Goal: Task Accomplishment & Management: Complete application form

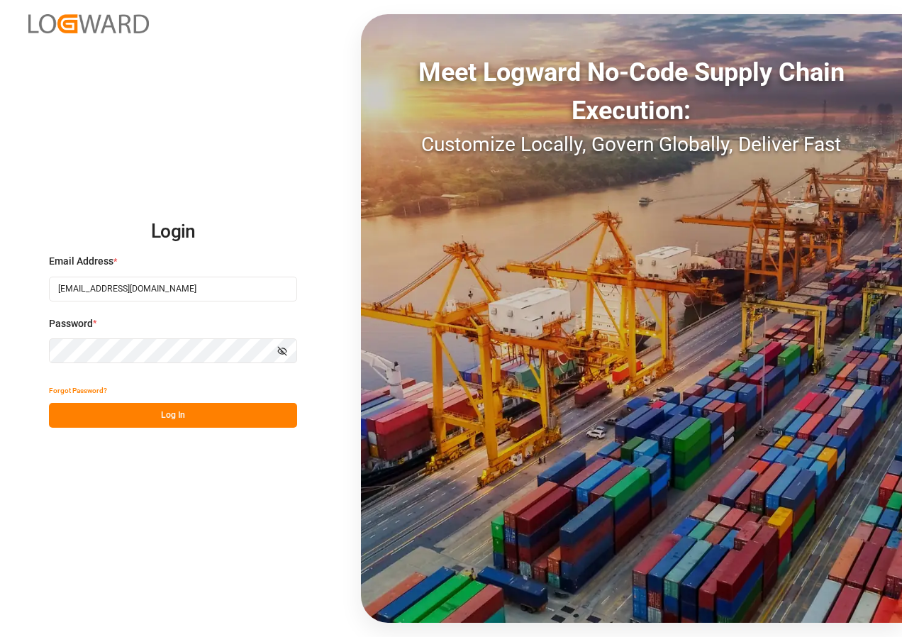
click at [183, 412] on button "Log In" at bounding box center [173, 415] width 248 height 25
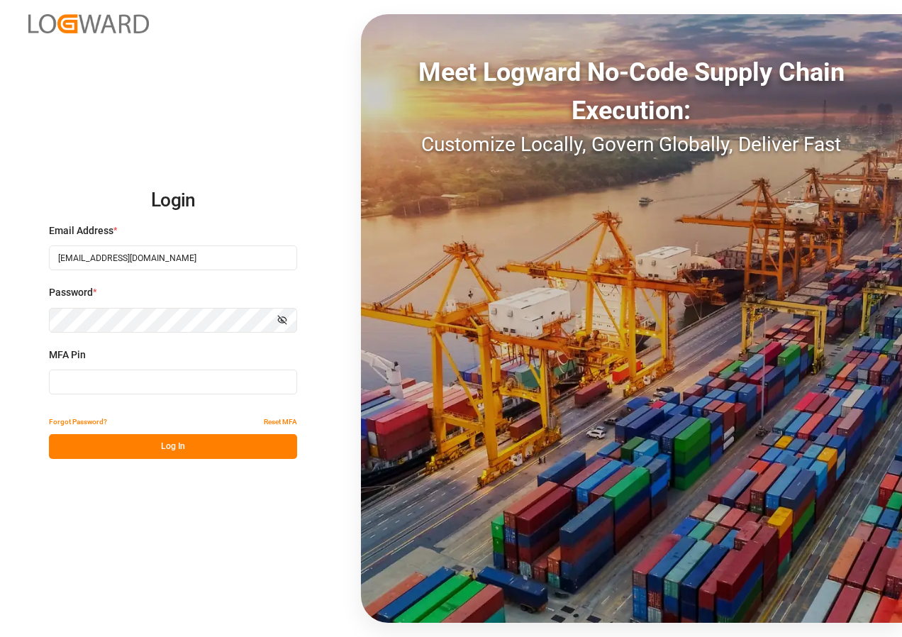
click at [116, 383] on input at bounding box center [173, 382] width 248 height 25
type input "474729"
click at [170, 446] on button "Log In" at bounding box center [173, 446] width 248 height 25
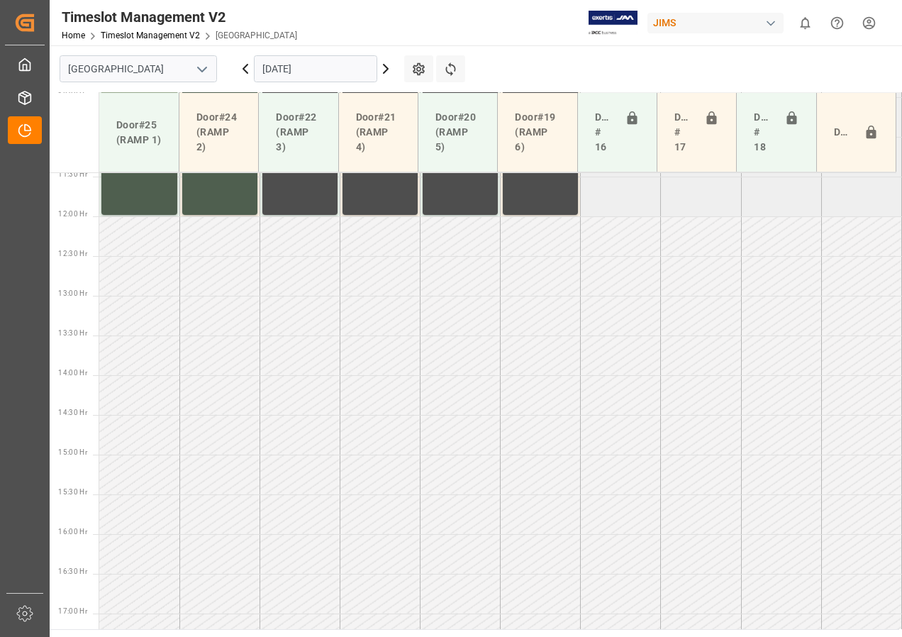
scroll to position [858, 0]
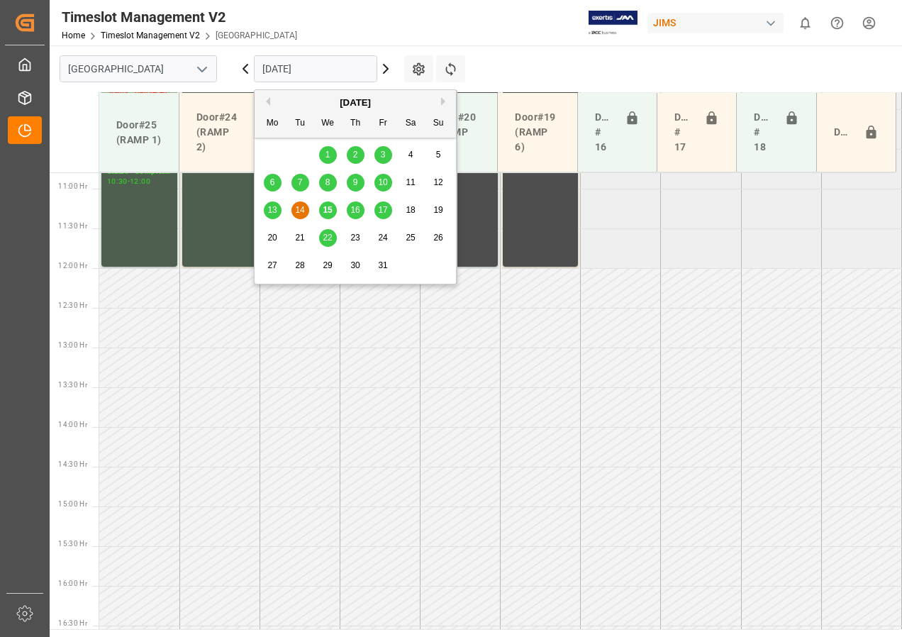
click at [280, 71] on input "[DATE]" at bounding box center [315, 68] width 123 height 27
click at [360, 206] on div "16" at bounding box center [356, 210] width 18 height 17
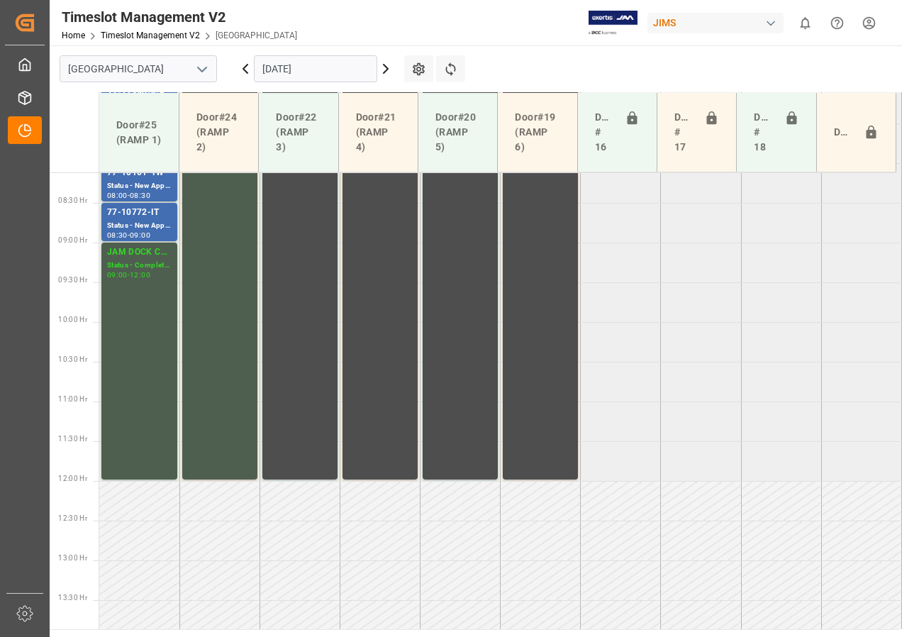
scroll to position [517, 0]
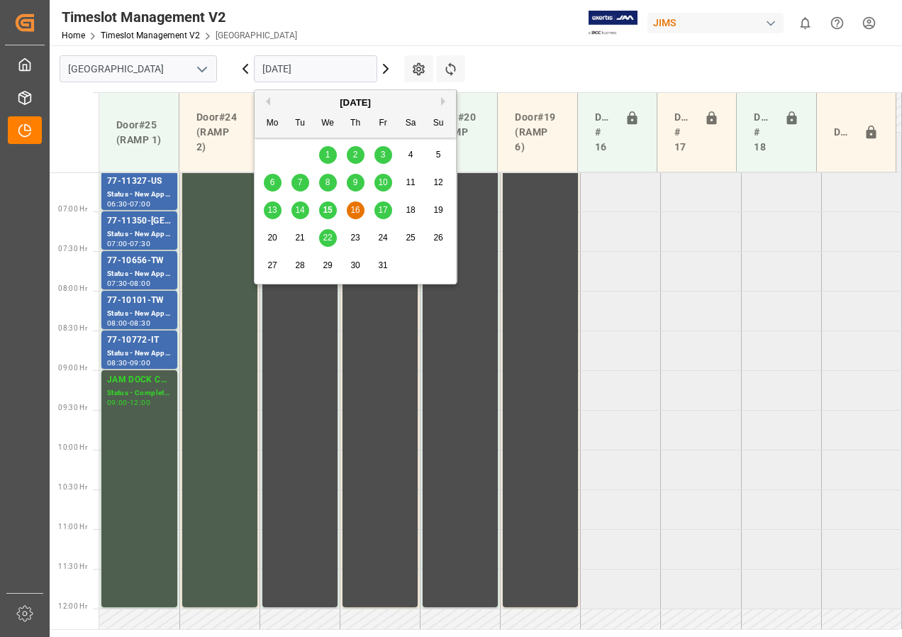
click at [304, 67] on input "[DATE]" at bounding box center [315, 68] width 123 height 27
click at [382, 211] on span "17" at bounding box center [382, 210] width 9 height 10
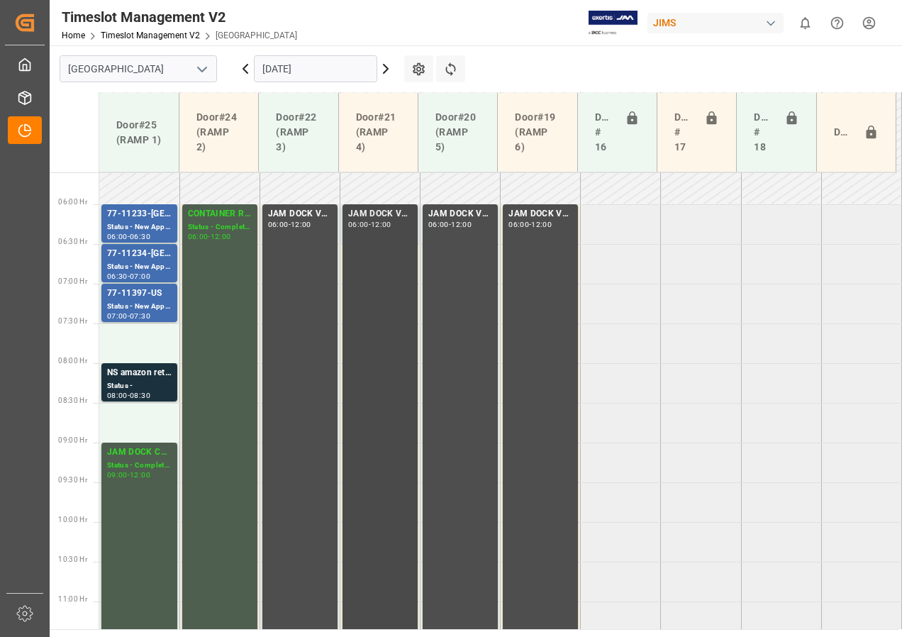
scroll to position [430, 0]
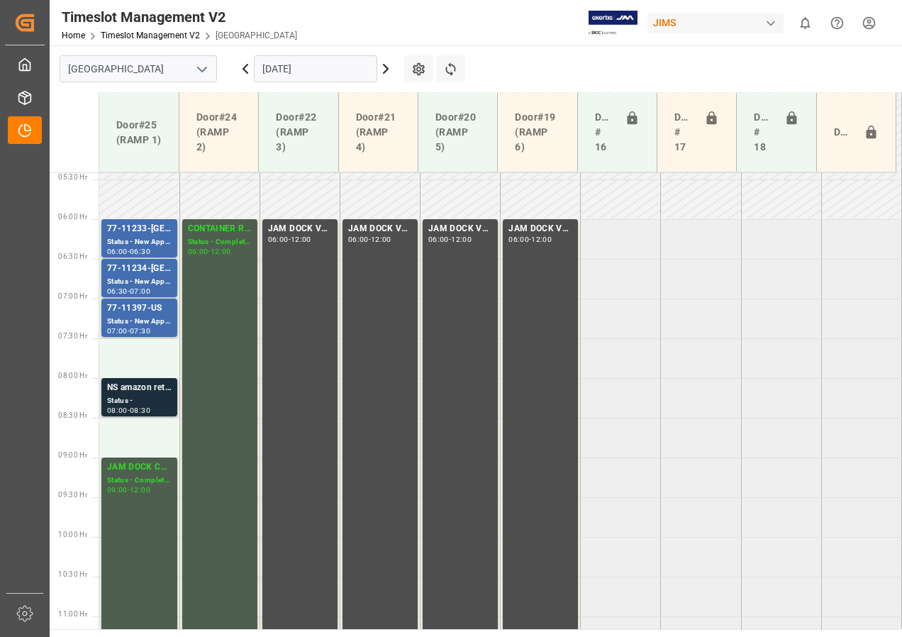
click at [137, 390] on div "NS amazon returns" at bounding box center [139, 388] width 65 height 14
click at [139, 228] on div "77-11233-[GEOGRAPHIC_DATA]" at bounding box center [139, 229] width 65 height 14
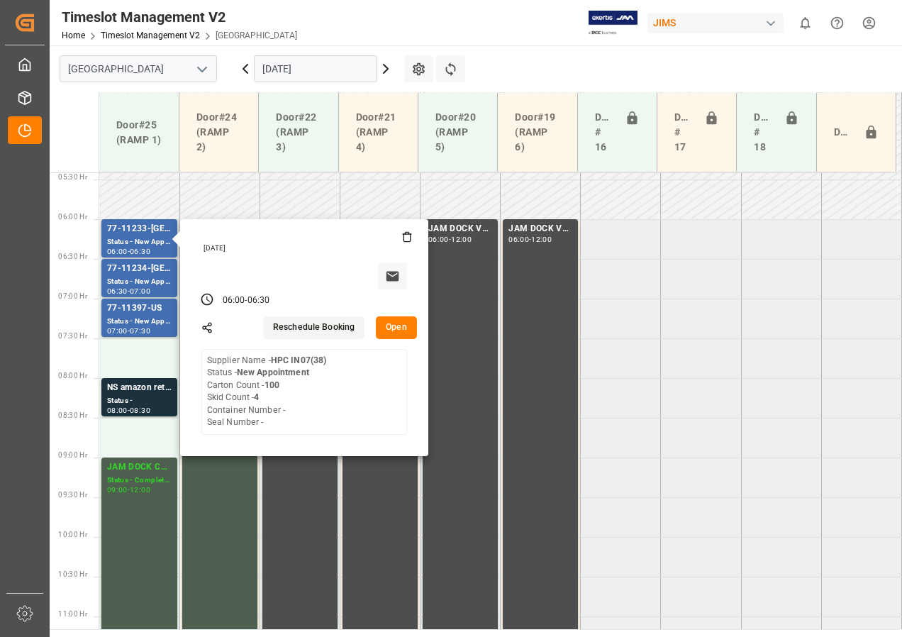
click at [396, 324] on button "Open" at bounding box center [396, 327] width 41 height 23
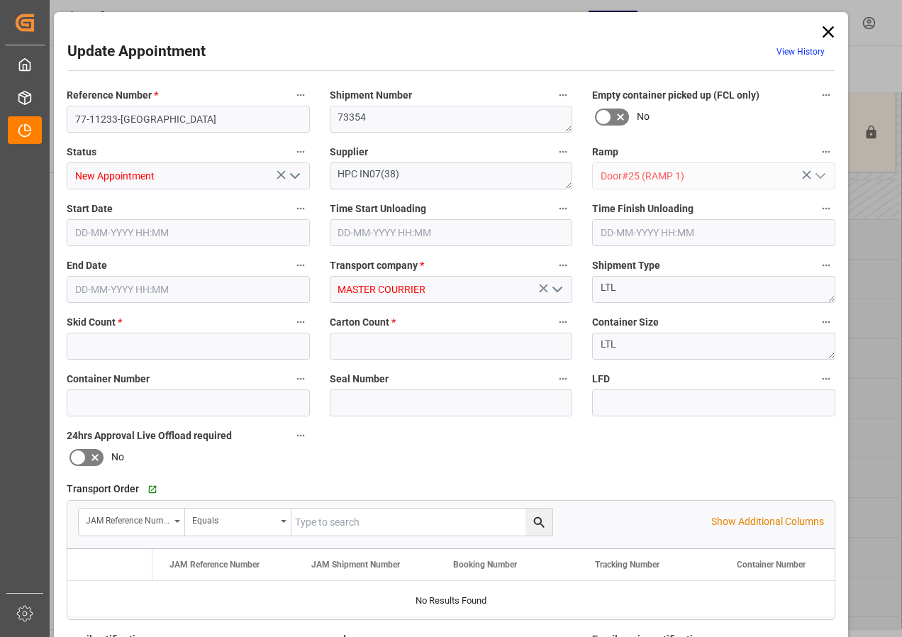
type input "4"
type input "100"
type input "[DATE] 06:00"
type input "[DATE] 06:30"
type input "[DATE] 13:50"
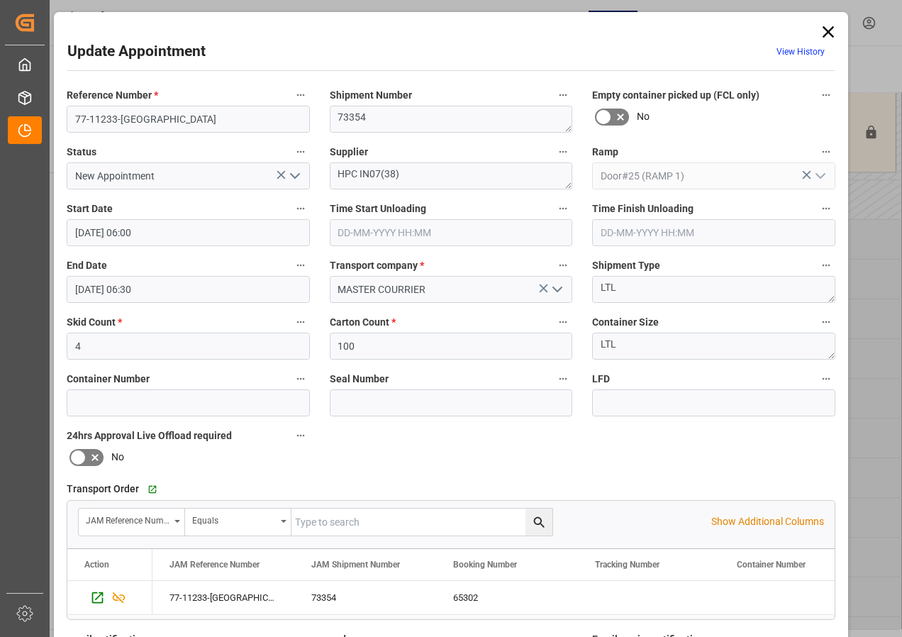
click at [95, 233] on input "[DATE] 06:00" at bounding box center [188, 232] width 243 height 27
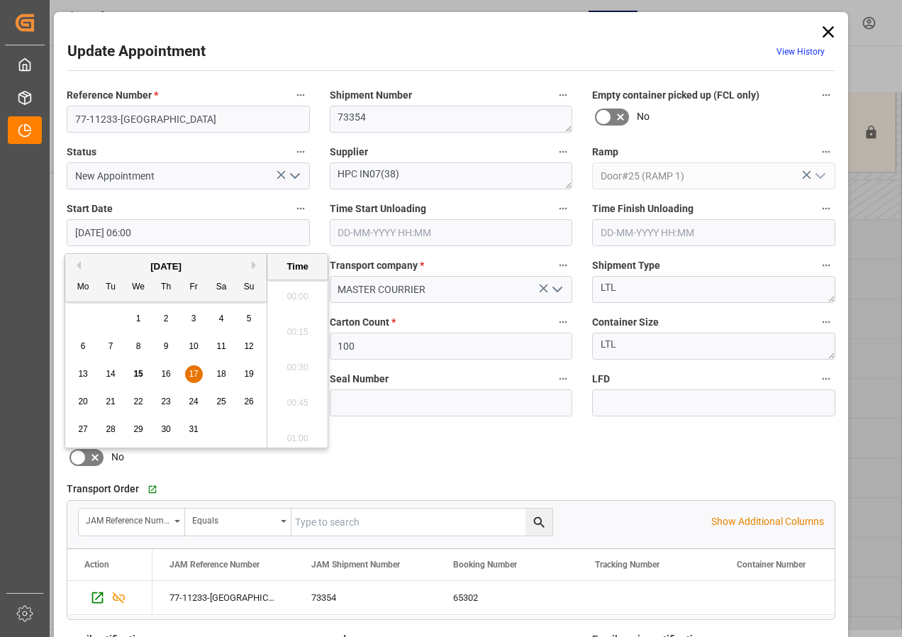
scroll to position [785, 0]
click at [195, 372] on span "17" at bounding box center [193, 374] width 9 height 10
click at [304, 361] on li "07:30" at bounding box center [297, 362] width 60 height 35
type input "[DATE] 07:30"
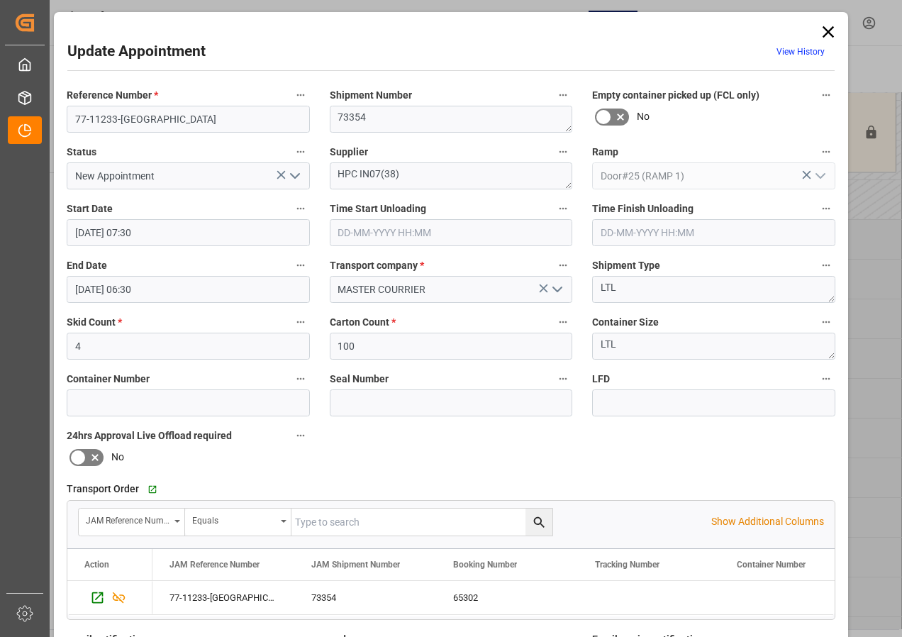
click at [104, 291] on input "[DATE] 06:30" at bounding box center [188, 289] width 243 height 27
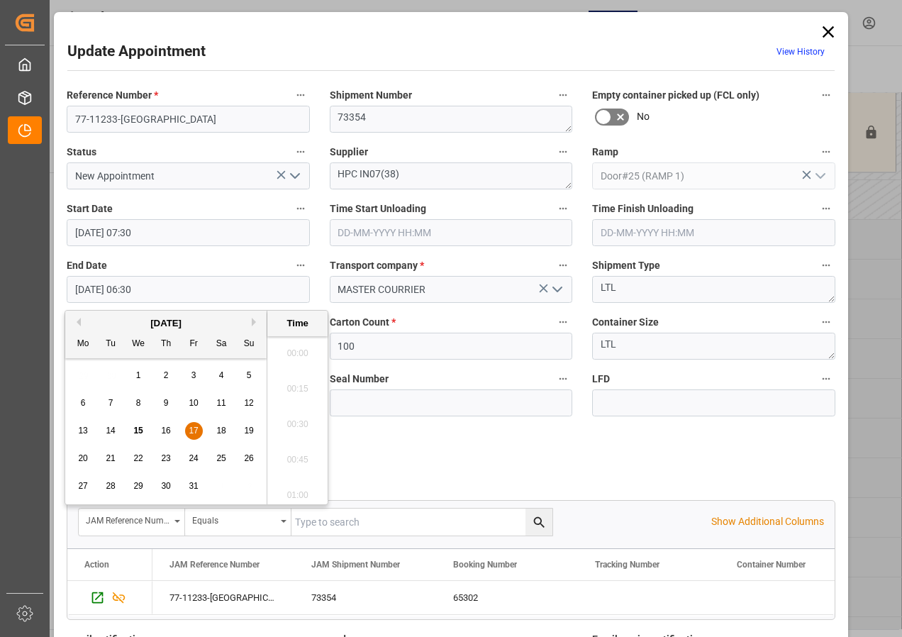
scroll to position [856, 0]
click at [193, 431] on span "17" at bounding box center [193, 431] width 9 height 10
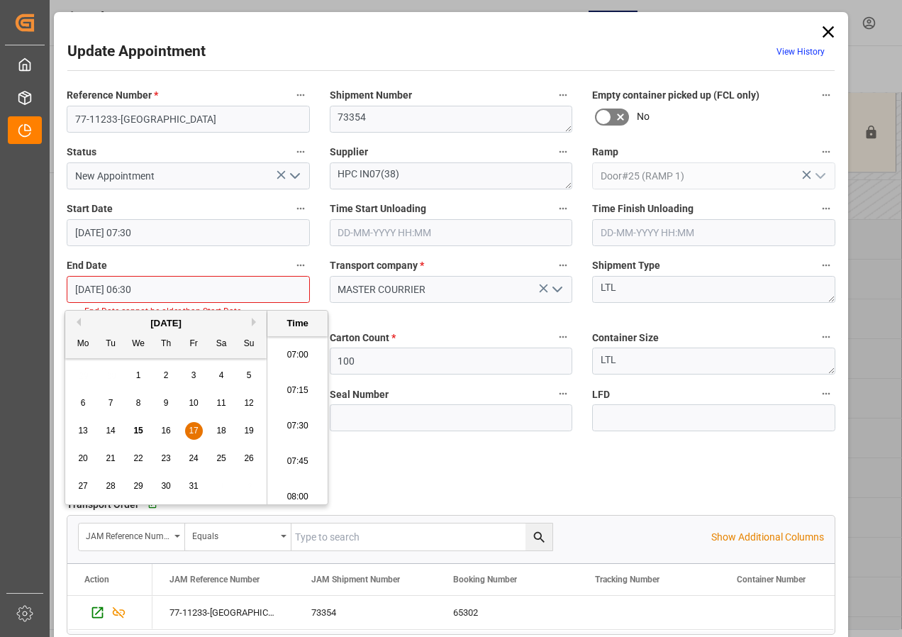
scroll to position [998, 0]
click at [295, 490] on li "08:00" at bounding box center [297, 490] width 60 height 35
type input "[DATE] 08:00"
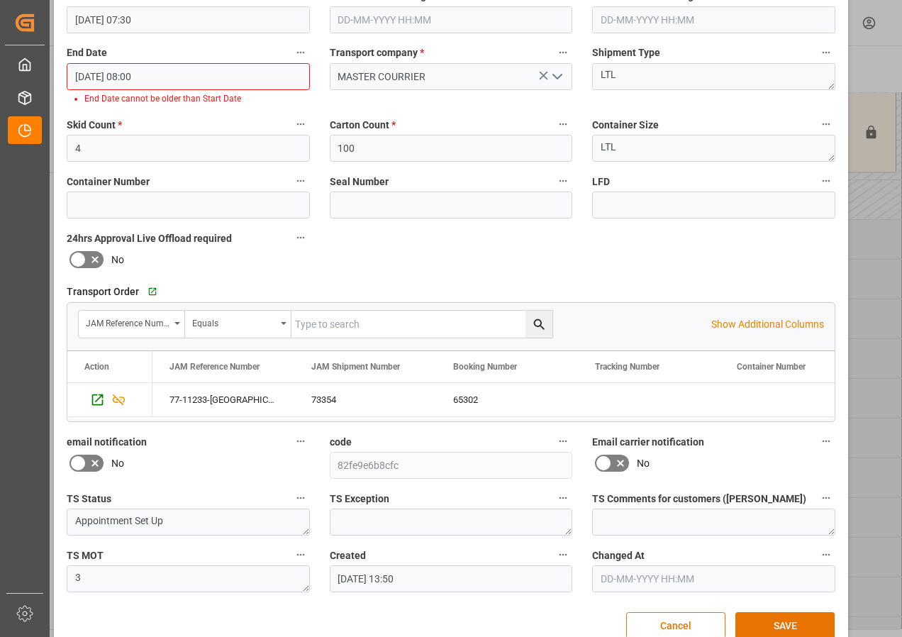
scroll to position [240, 0]
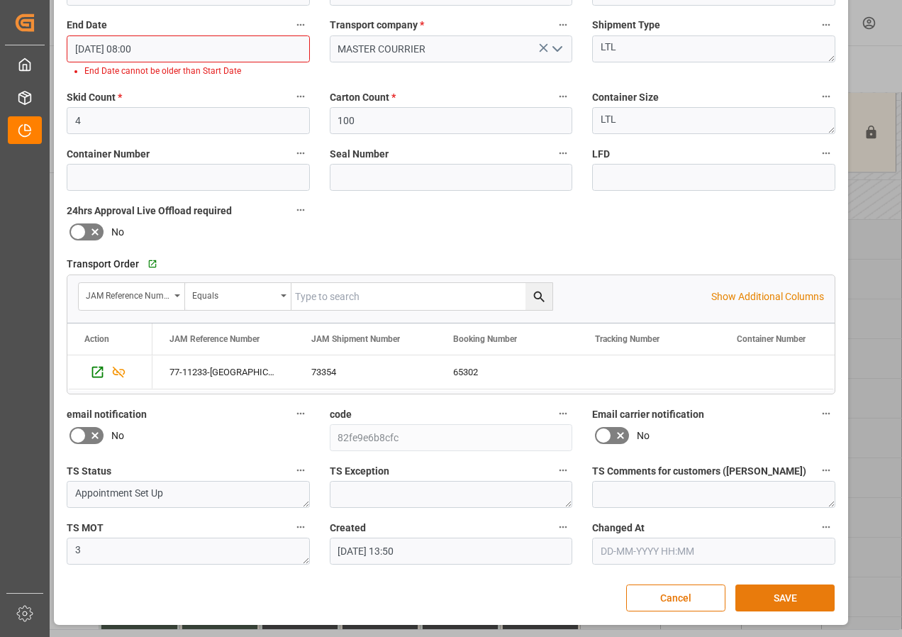
click at [778, 601] on button "SAVE" at bounding box center [785, 598] width 99 height 27
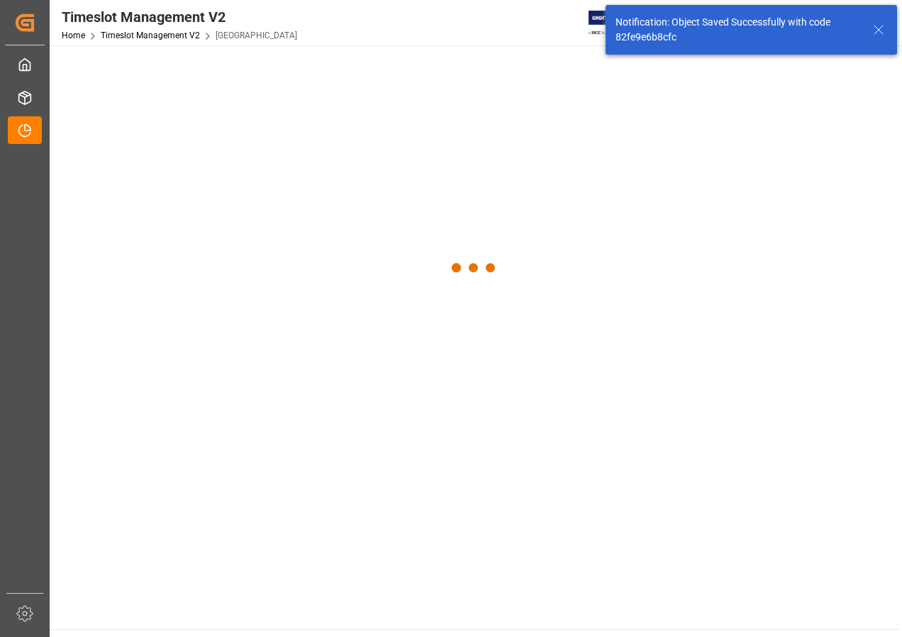
click at [782, 587] on main at bounding box center [475, 337] width 850 height 584
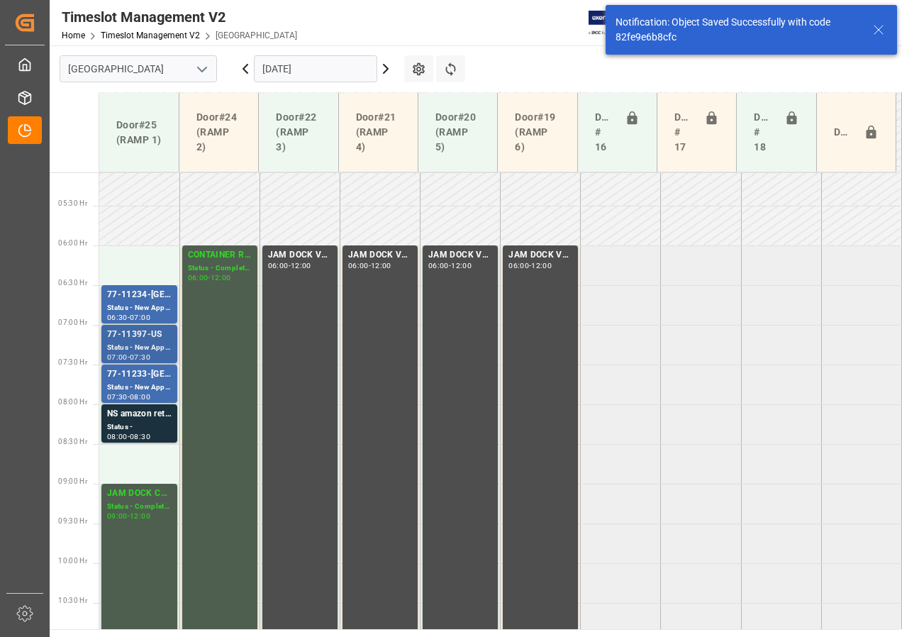
scroll to position [426, 0]
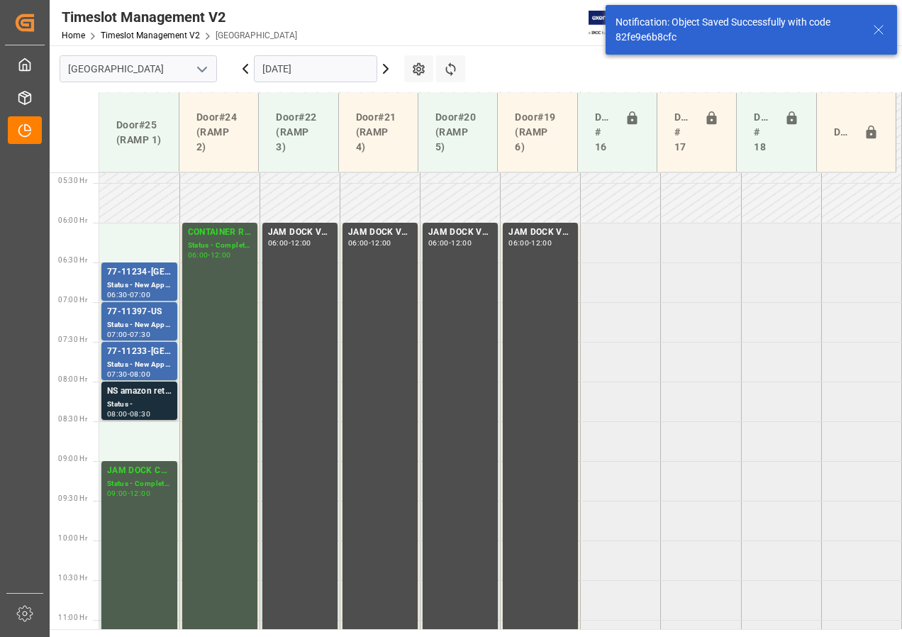
click at [136, 399] on div "Status -" at bounding box center [139, 405] width 65 height 12
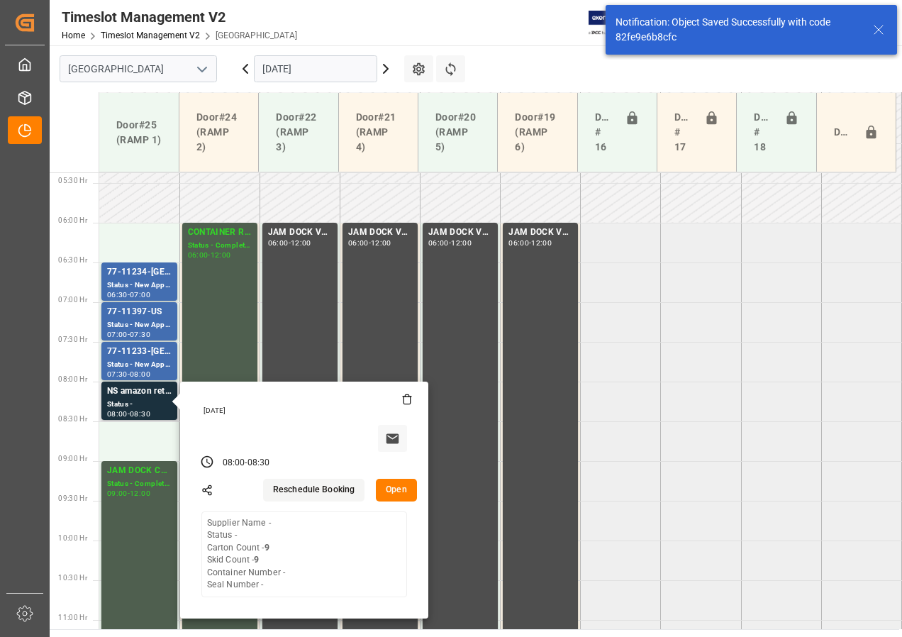
click at [399, 494] on button "Open" at bounding box center [396, 490] width 41 height 23
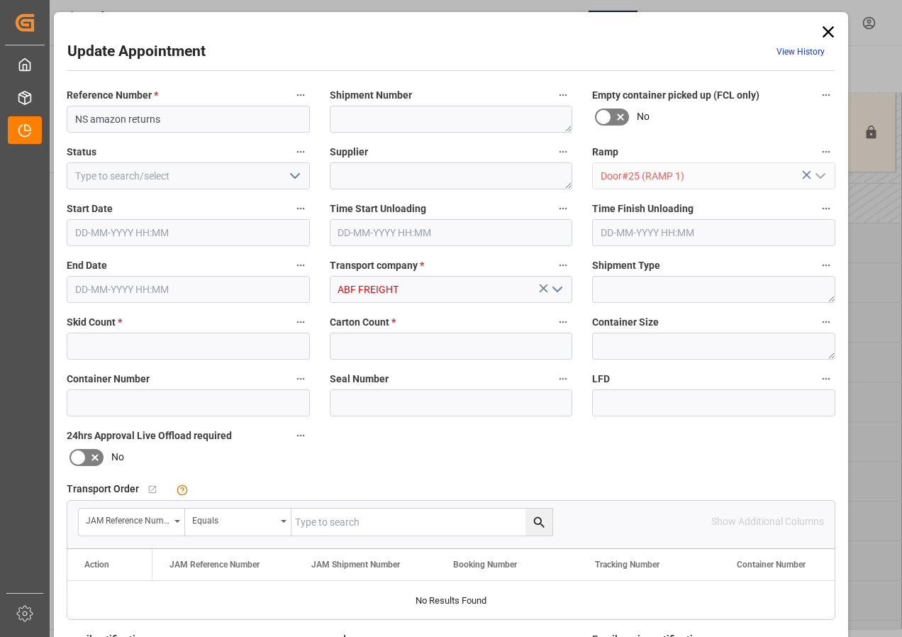
type input "9"
type input "[DATE] 08:00"
type input "[DATE] 08:30"
type input "[DATE] 17:24"
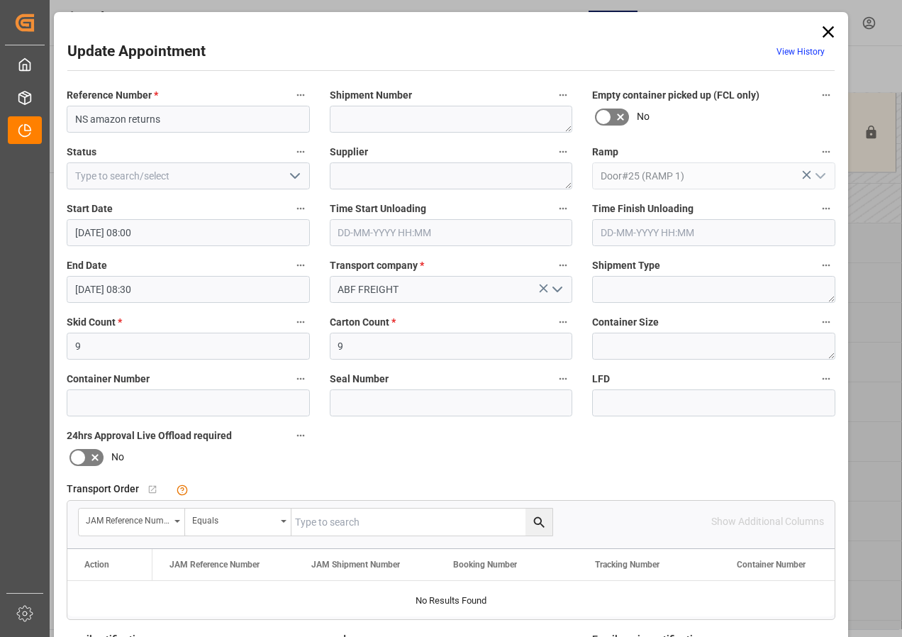
click at [103, 233] on input "[DATE] 08:00" at bounding box center [188, 232] width 243 height 27
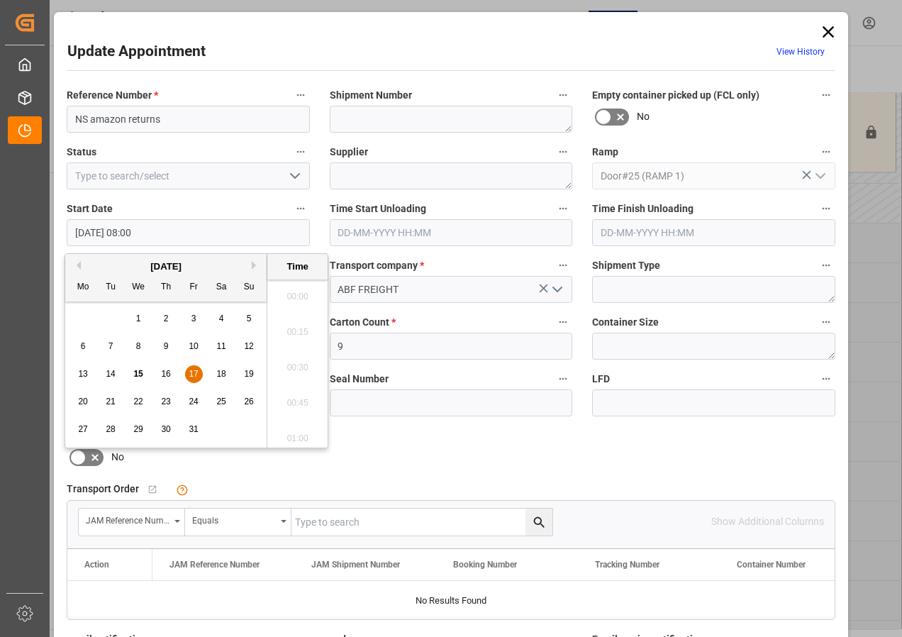
scroll to position [1069, 0]
click at [194, 375] on span "17" at bounding box center [193, 374] width 9 height 10
click at [293, 293] on li "06:00" at bounding box center [297, 292] width 60 height 35
type input "[DATE] 06:00"
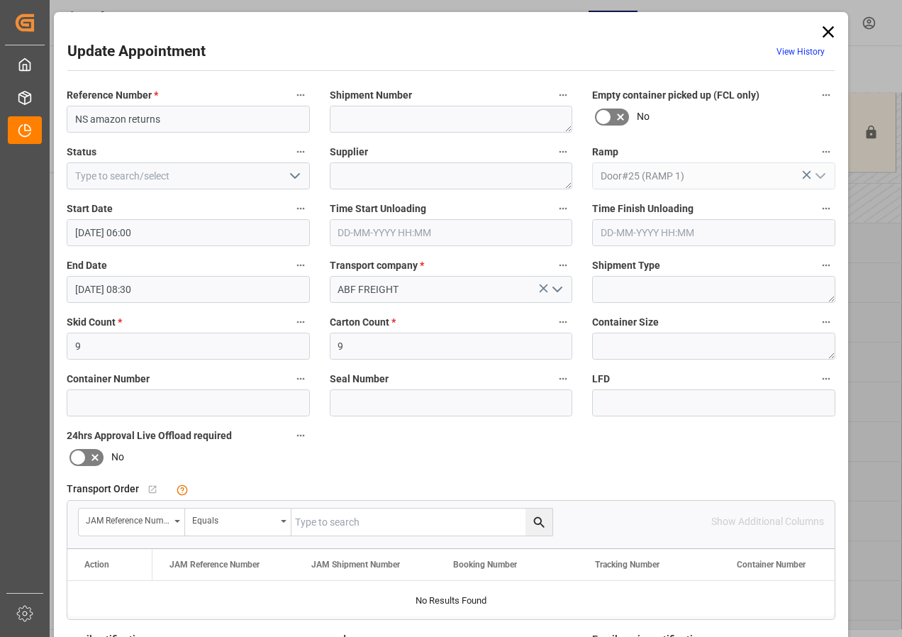
click at [98, 285] on input "[DATE] 08:30" at bounding box center [188, 289] width 243 height 27
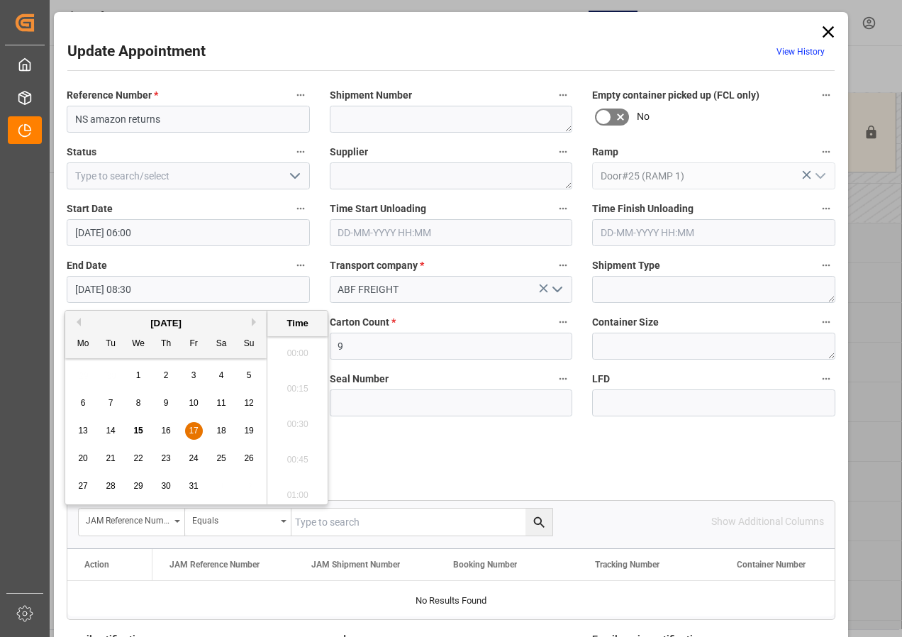
scroll to position [1140, 0]
click at [191, 428] on span "17" at bounding box center [193, 431] width 9 height 10
click at [300, 417] on li "06:30" at bounding box center [297, 419] width 60 height 35
type input "[DATE] 06:30"
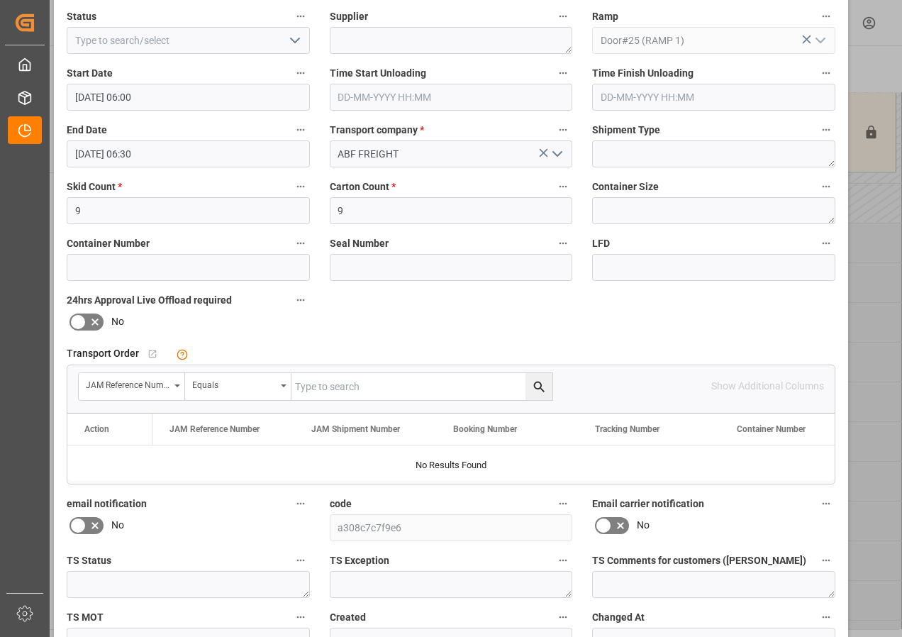
scroll to position [213, 0]
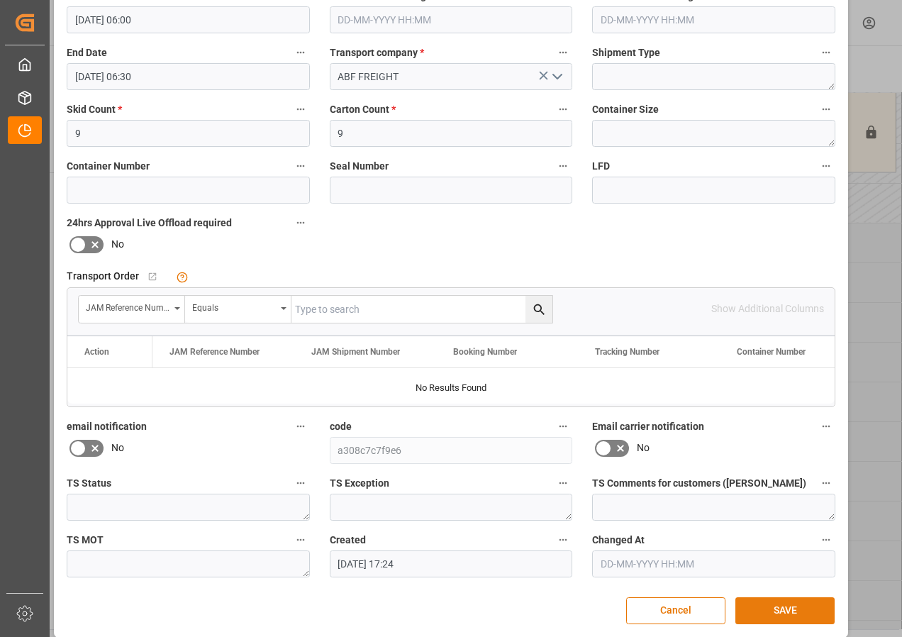
click at [776, 612] on button "SAVE" at bounding box center [785, 610] width 99 height 27
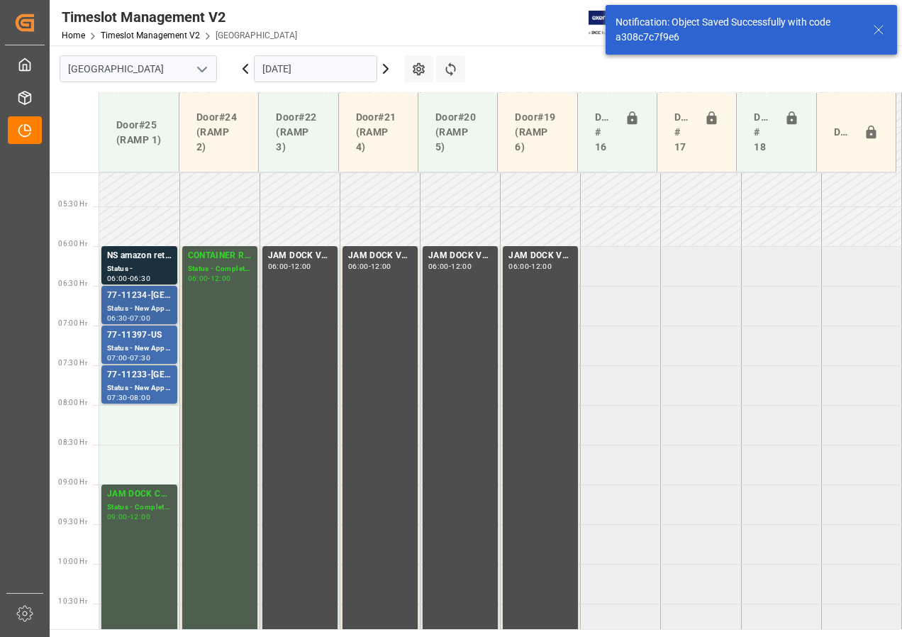
scroll to position [418, 0]
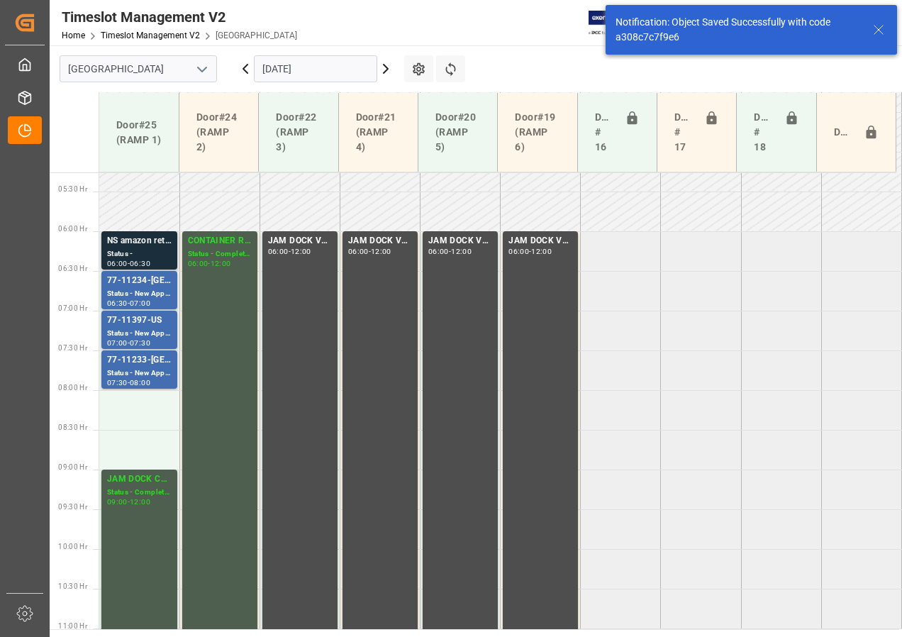
click at [121, 255] on div "Status -" at bounding box center [139, 254] width 65 height 12
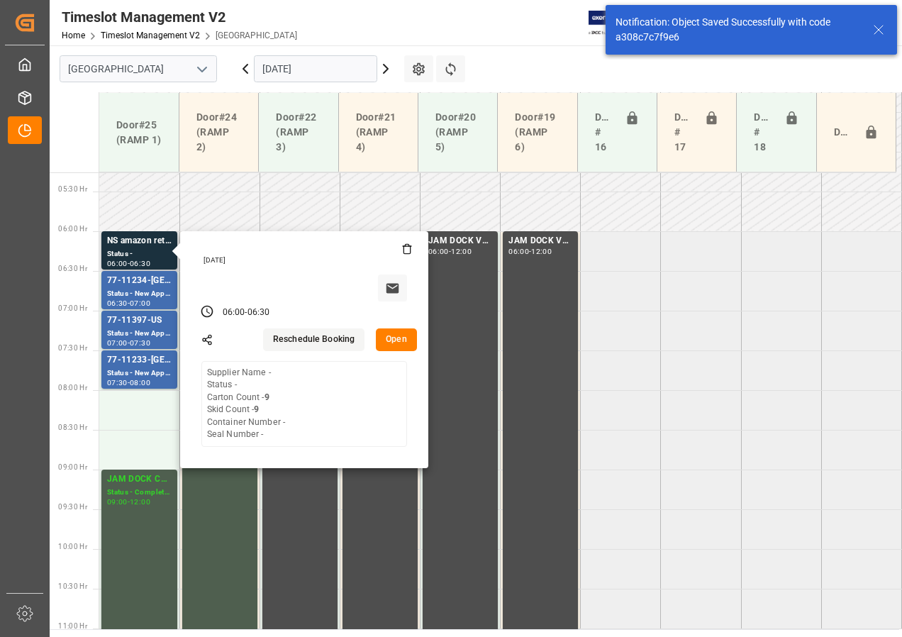
click at [392, 340] on button "Open" at bounding box center [396, 339] width 41 height 23
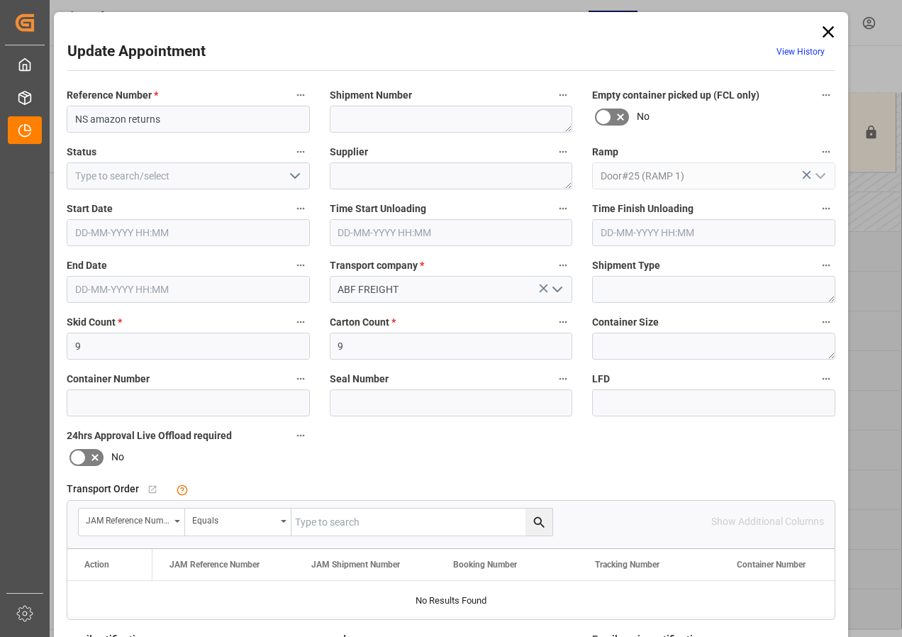
type input "[DATE] 06:00"
type input "[DATE] 06:30"
type input "[DATE] 17:24"
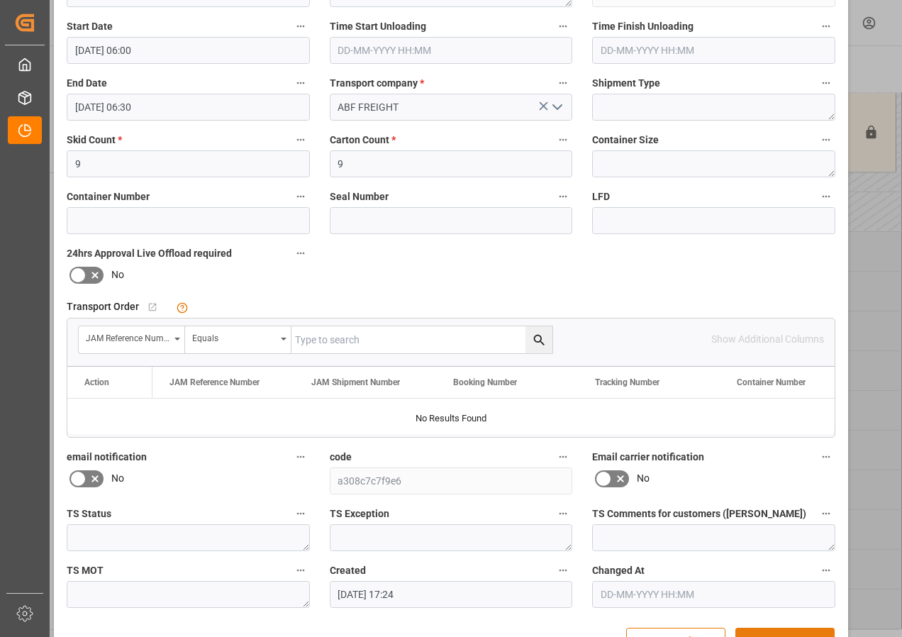
scroll to position [226, 0]
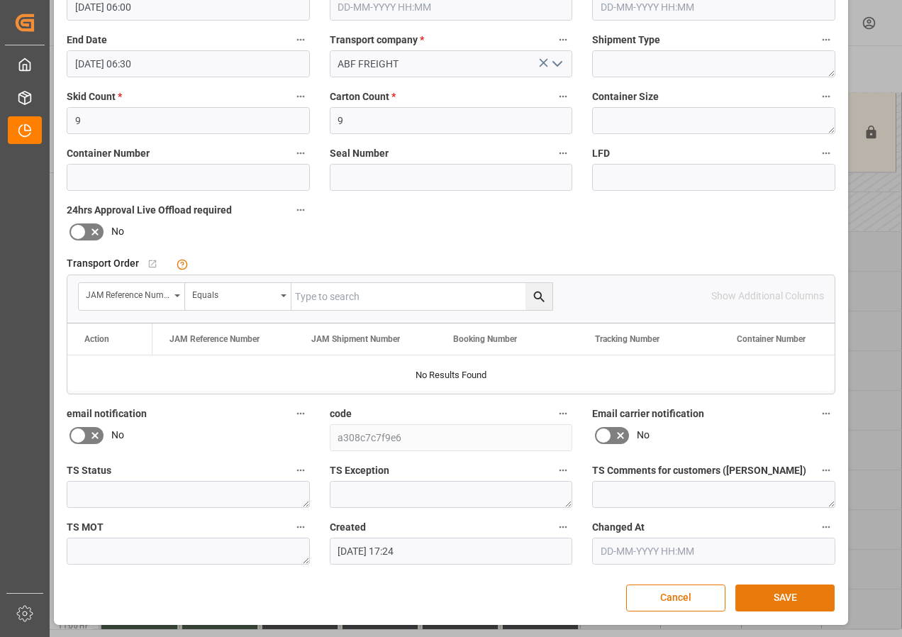
click at [775, 599] on button "SAVE" at bounding box center [785, 598] width 99 height 27
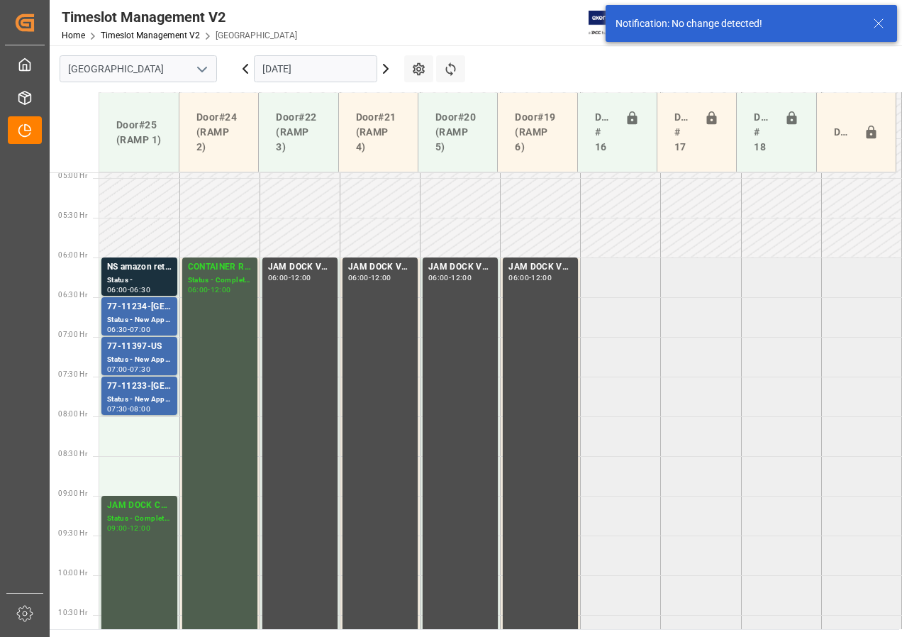
scroll to position [418, 0]
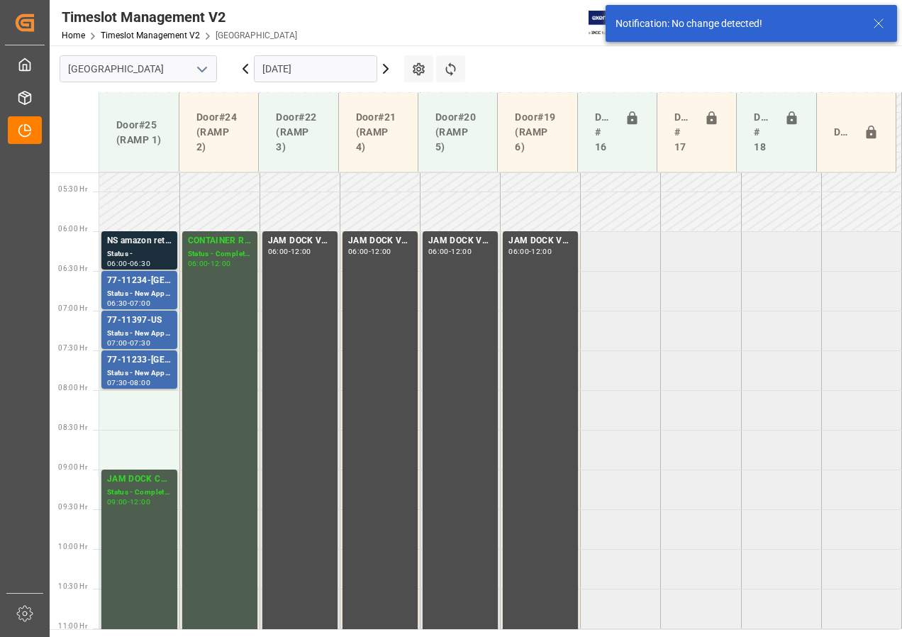
click at [146, 243] on div "NS amazon returns" at bounding box center [139, 241] width 65 height 14
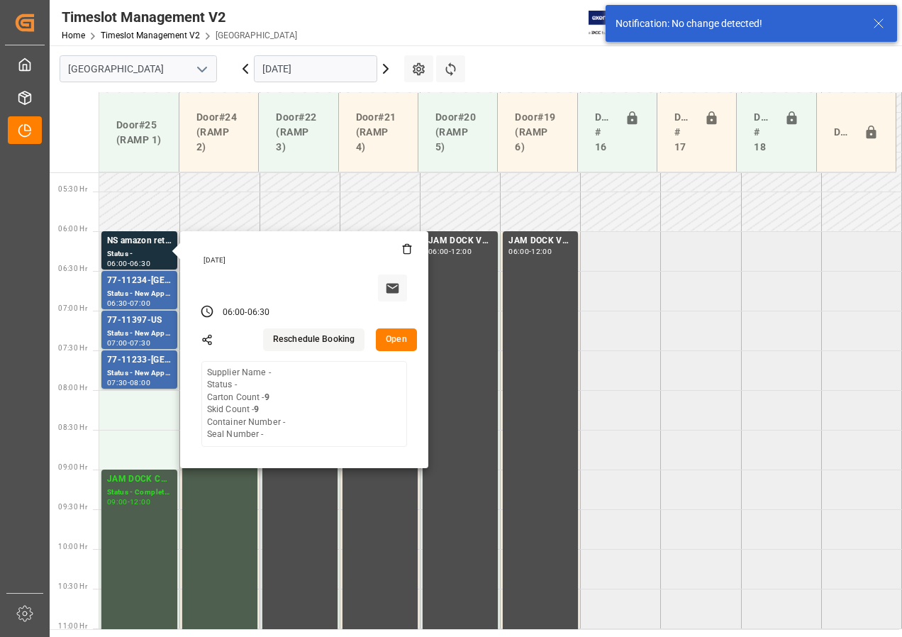
click at [396, 338] on button "Open" at bounding box center [396, 339] width 41 height 23
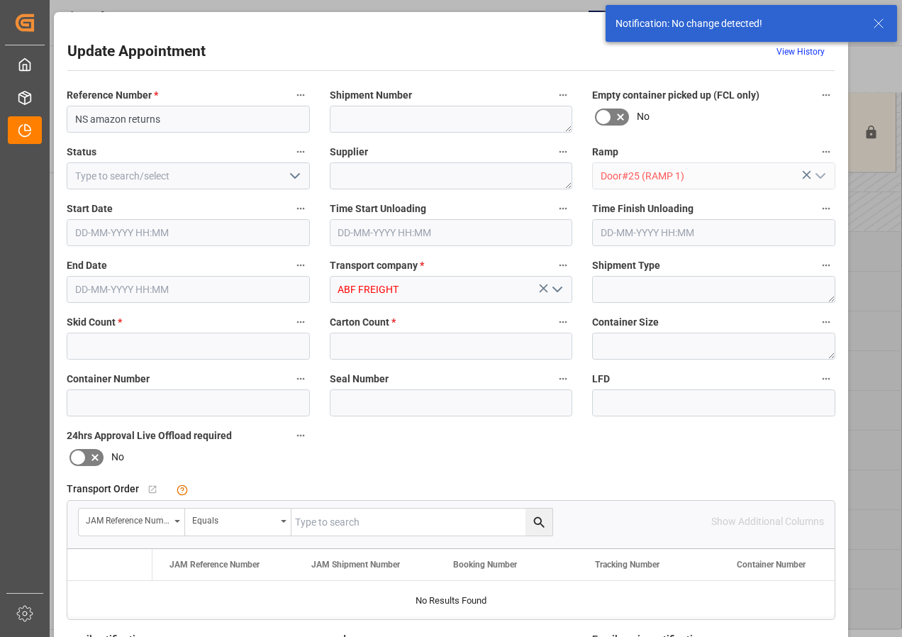
type input "9"
type input "[DATE] 06:00"
type input "[DATE] 06:30"
type input "[DATE] 17:24"
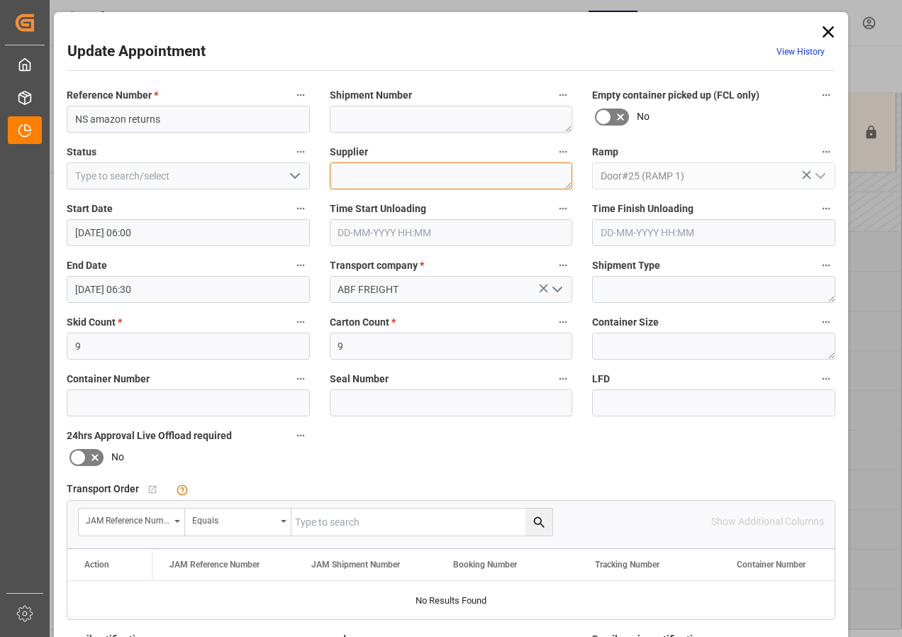
click at [344, 175] on textarea at bounding box center [451, 175] width 243 height 27
type textarea "AMAZON RETURN"
click at [294, 176] on icon "open menu" at bounding box center [295, 175] width 17 height 17
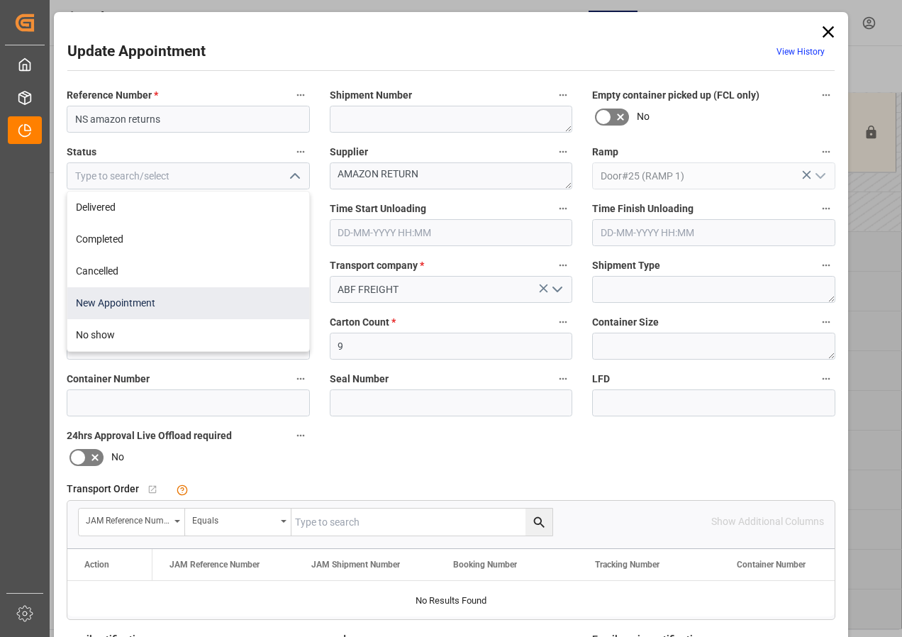
click at [127, 301] on div "New Appointment" at bounding box center [188, 303] width 242 height 32
type input "New Appointment"
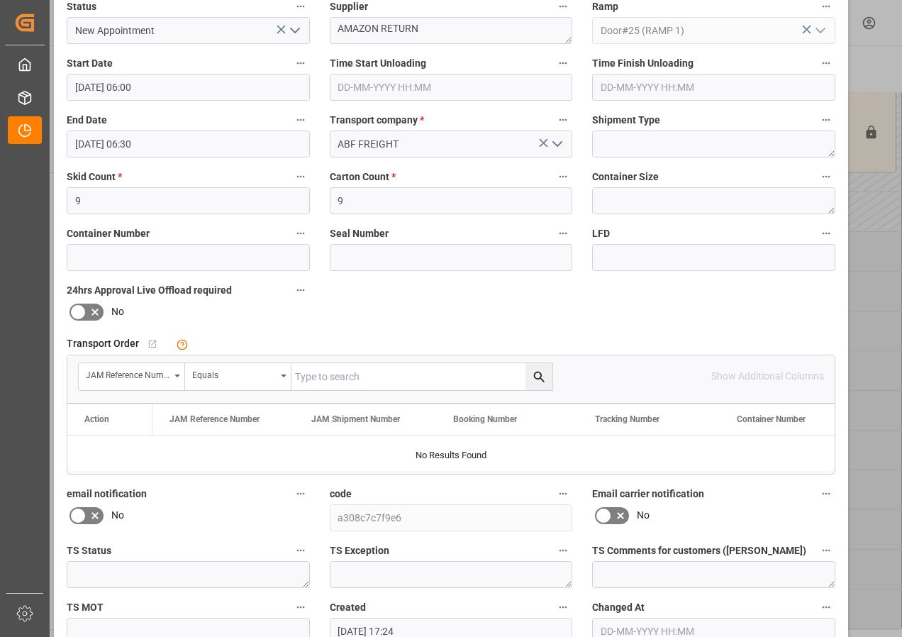
scroll to position [226, 0]
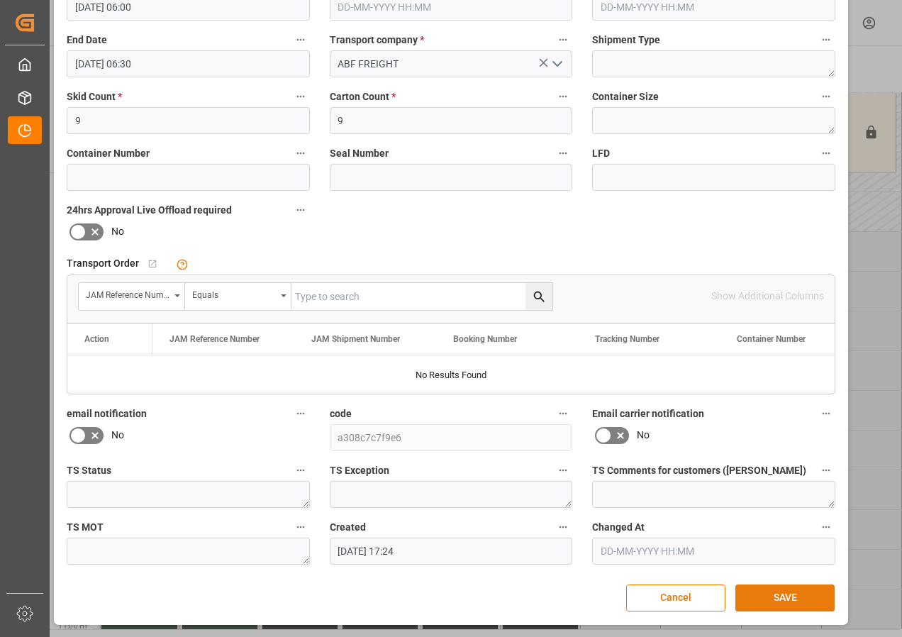
click at [782, 596] on button "SAVE" at bounding box center [785, 598] width 99 height 27
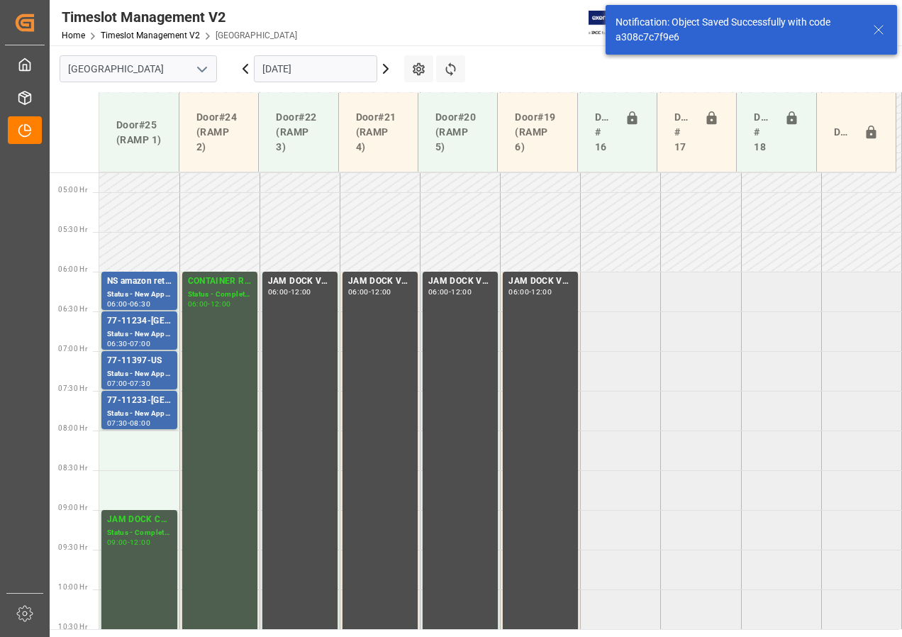
scroll to position [418, 0]
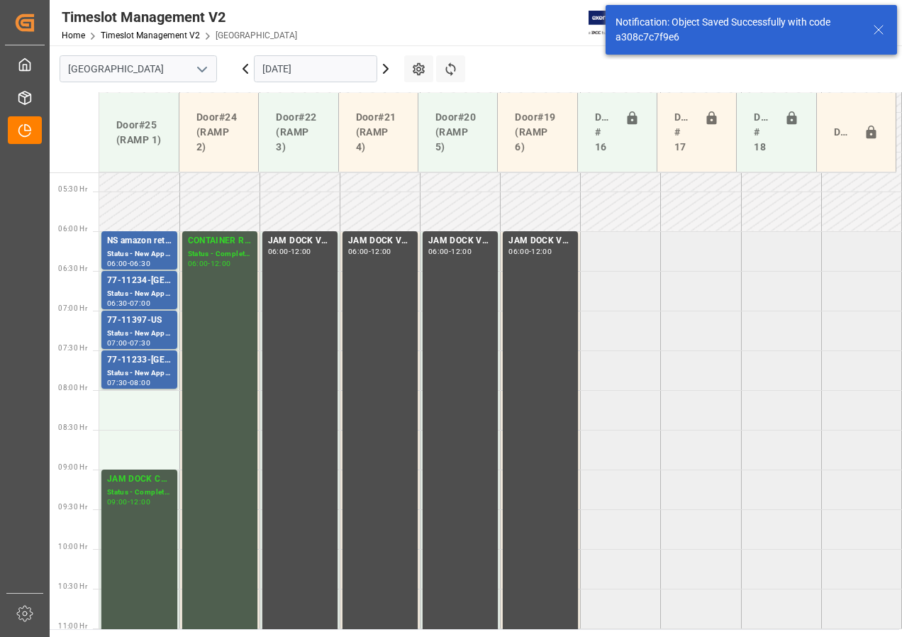
click at [294, 75] on input "[DATE]" at bounding box center [315, 68] width 123 height 27
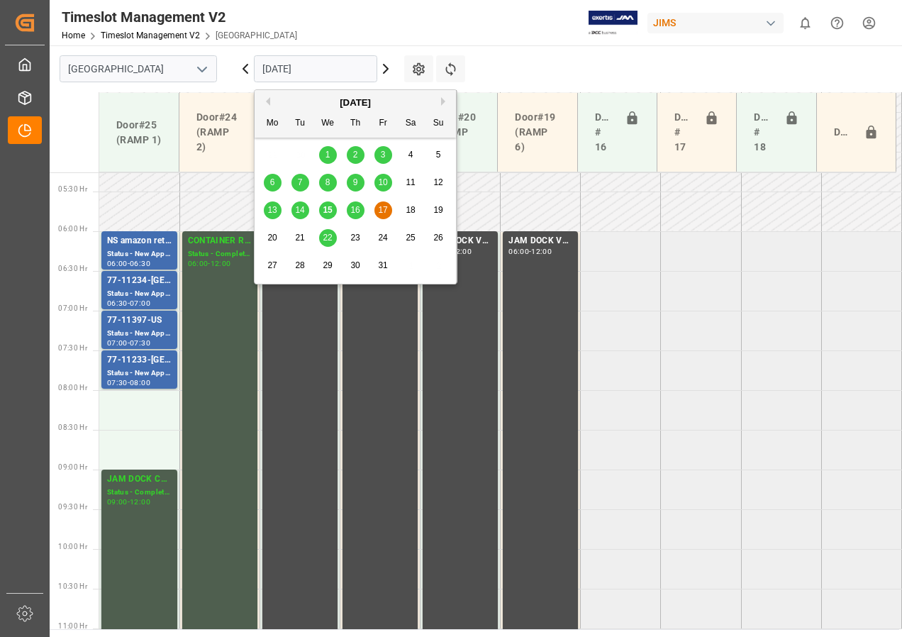
click at [353, 211] on span "16" at bounding box center [354, 210] width 9 height 10
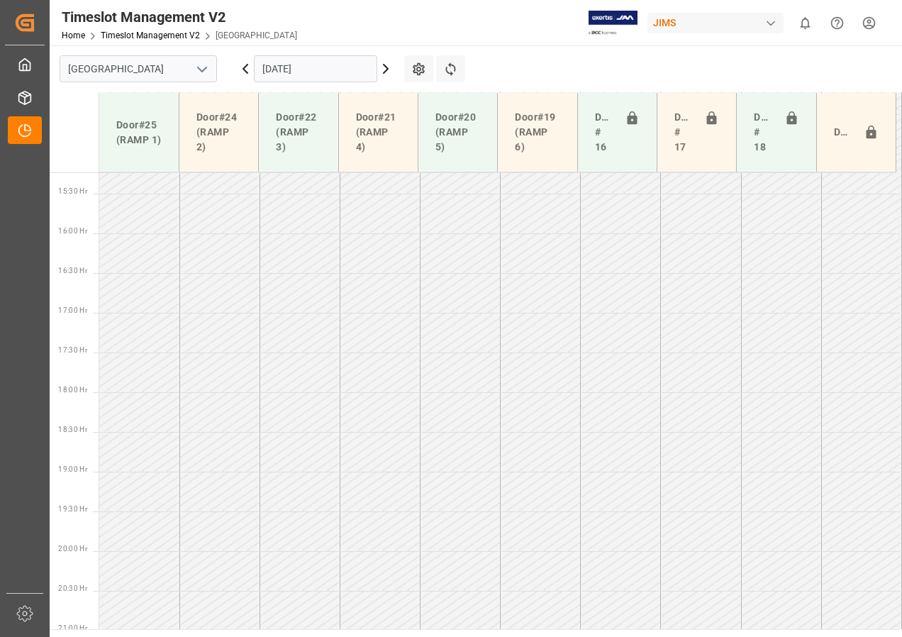
scroll to position [1212, 0]
click at [304, 68] on input "[DATE]" at bounding box center [315, 68] width 123 height 27
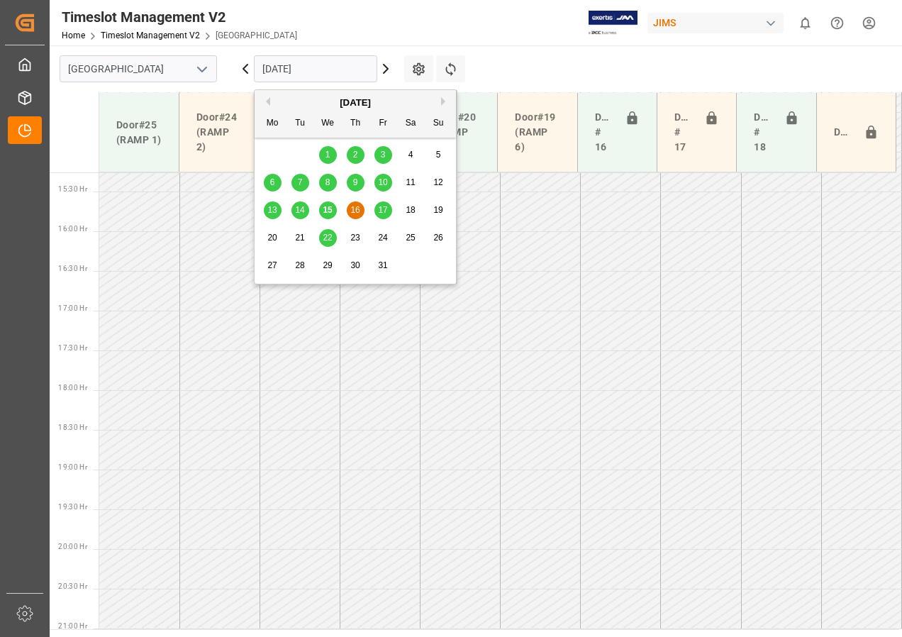
click at [380, 210] on span "17" at bounding box center [382, 210] width 9 height 10
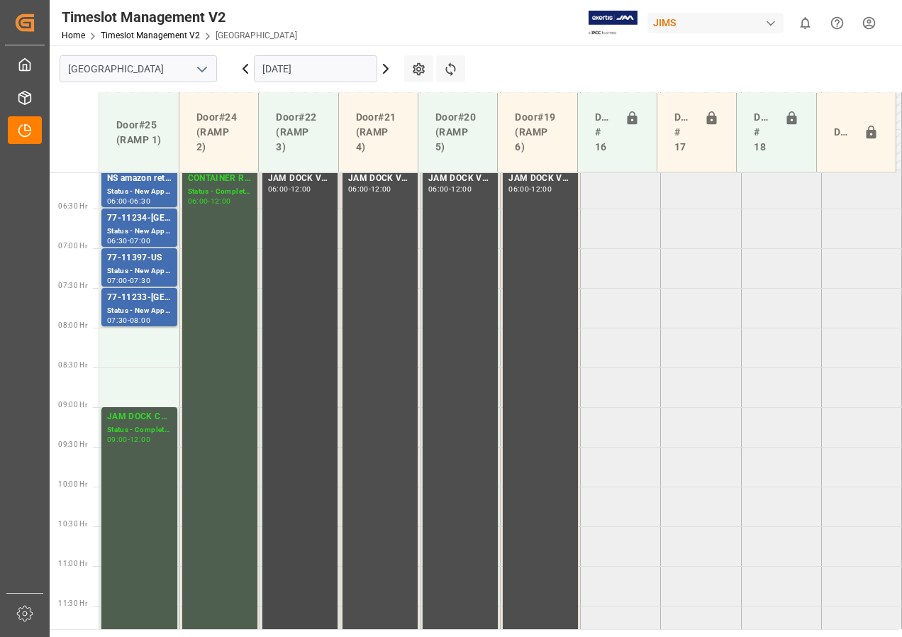
scroll to position [455, 0]
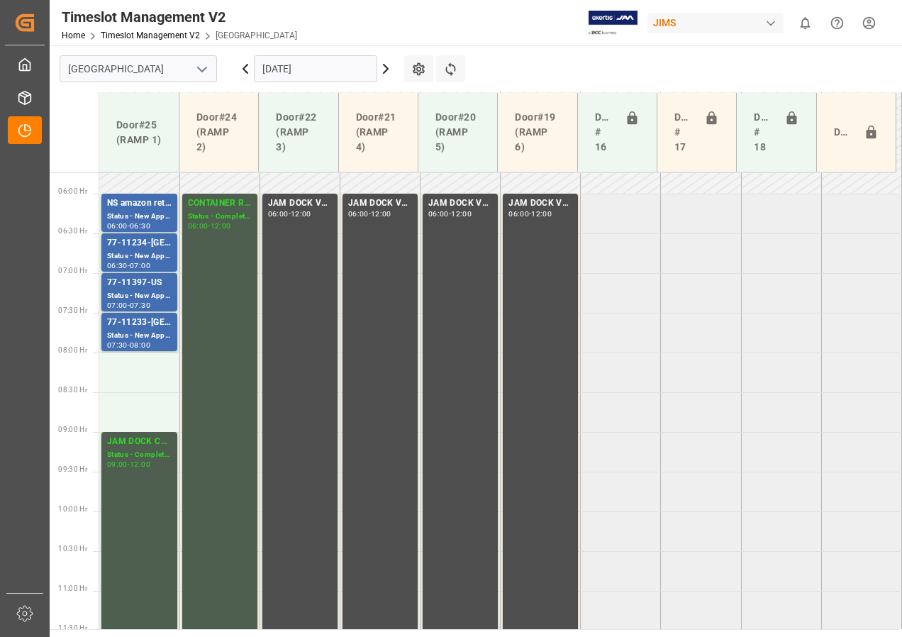
click at [283, 72] on input "[DATE]" at bounding box center [315, 68] width 123 height 27
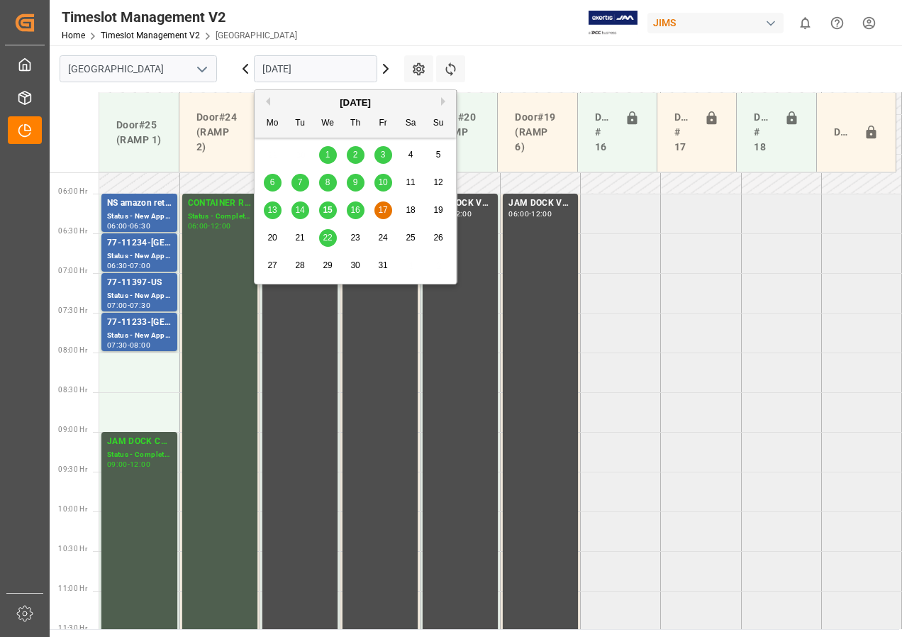
click at [274, 239] on span "20" at bounding box center [271, 238] width 9 height 10
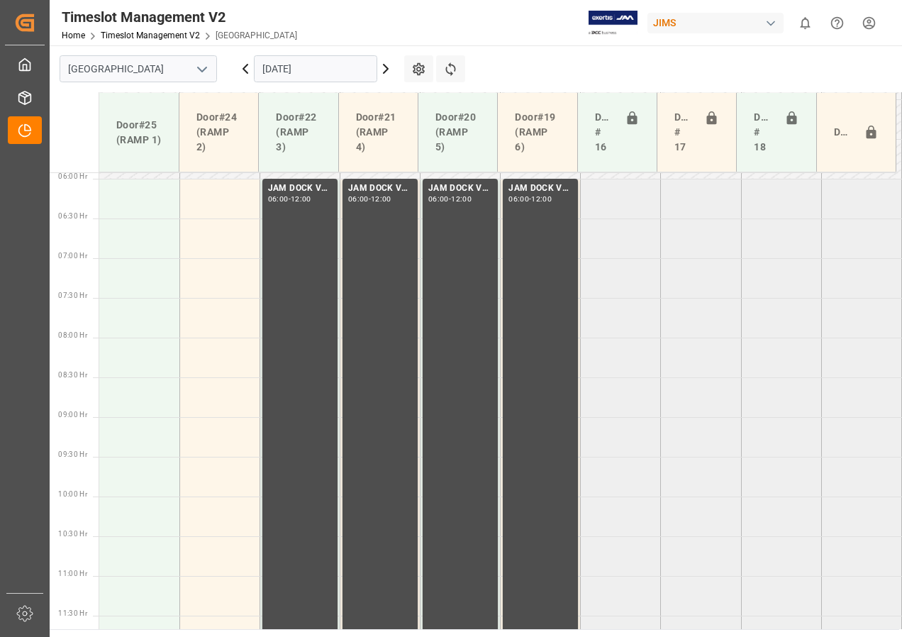
scroll to position [416, 0]
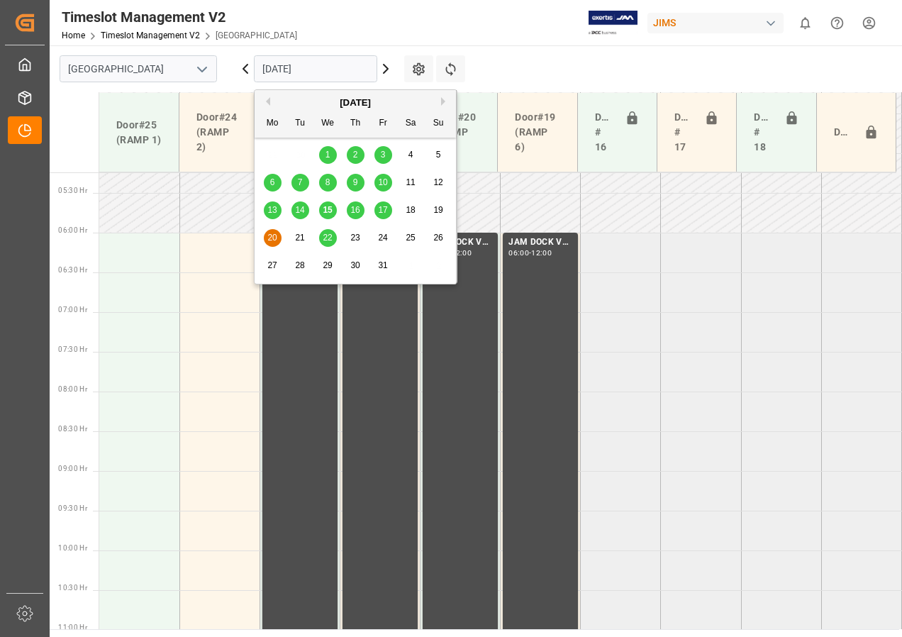
click at [278, 73] on input "[DATE]" at bounding box center [315, 68] width 123 height 27
click at [380, 209] on span "17" at bounding box center [382, 210] width 9 height 10
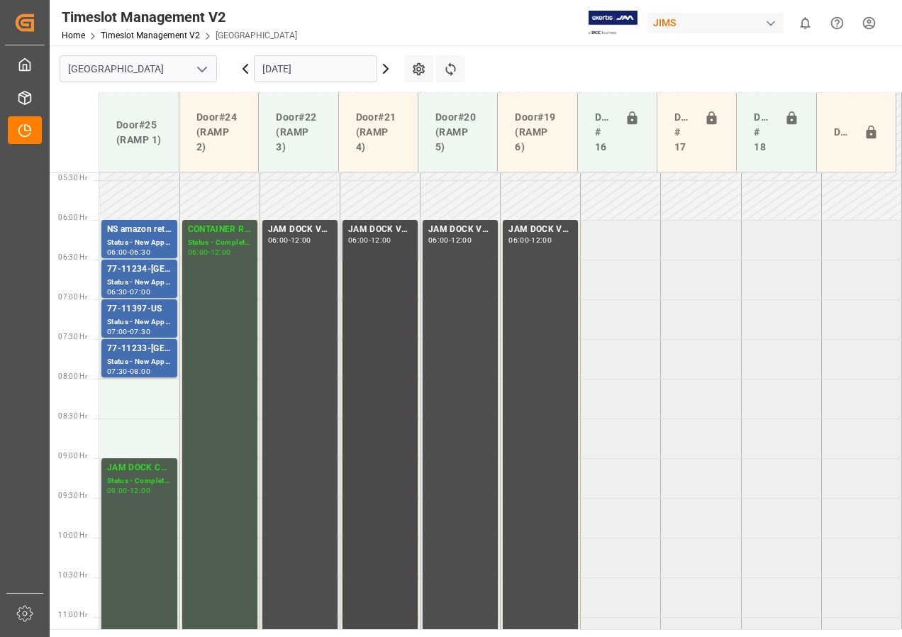
scroll to position [417, 0]
